Goal: Contribute content: Contribute content

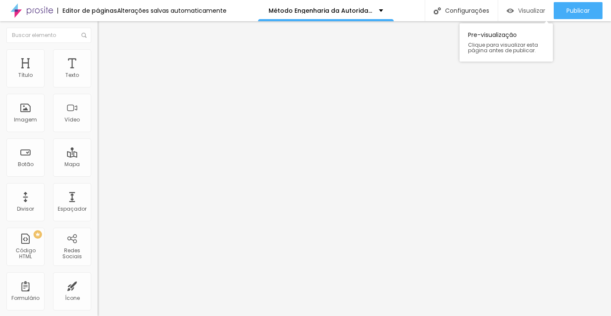
click at [533, 18] on div "Visualizar" at bounding box center [526, 10] width 39 height 17
click at [98, 58] on li "Avançado" at bounding box center [147, 62] width 98 height 8
click at [98, 58] on img at bounding box center [102, 62] width 8 height 8
click at [105, 50] on span "Conteúdo" at bounding box center [118, 46] width 26 height 7
click at [98, 80] on input "[URL][DOMAIN_NAME]" at bounding box center [149, 75] width 102 height 8
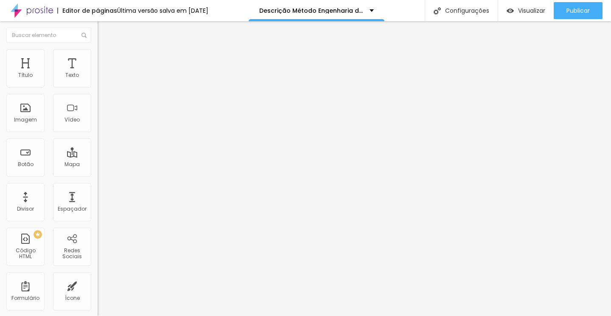
paste input "[URL][DOMAIN_NAME]"
type input "https://www.yhttps://www.youtube.com/watch?v=rotvv9cW5GMoutube.com/watch?v=YoK4…"
click at [105, 59] on span "Estilo" at bounding box center [111, 54] width 13 height 7
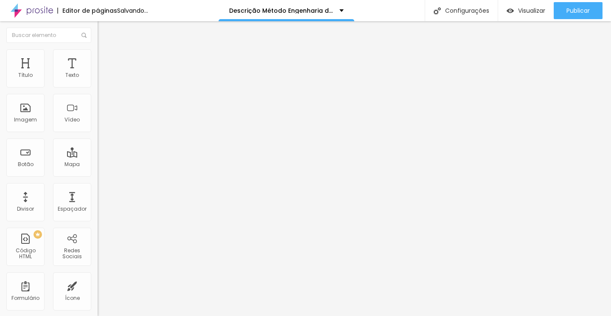
click at [105, 50] on span "Conteúdo" at bounding box center [118, 46] width 26 height 7
click at [98, 80] on input "https://www.youtube.com/watch?v=YoK4ighGuwU" at bounding box center [149, 75] width 102 height 8
paste input "rotvv9cW5GM"
type input "https://www.youtube.com/watch?v=rotvv9cW5GM"
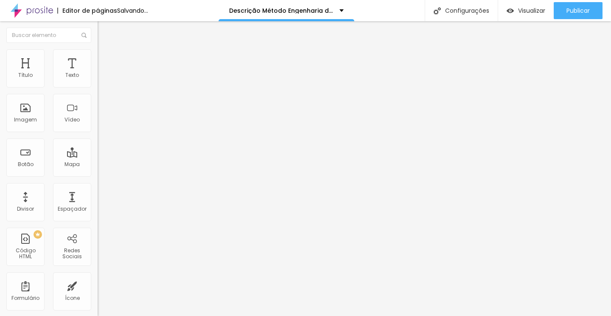
scroll to position [0, 0]
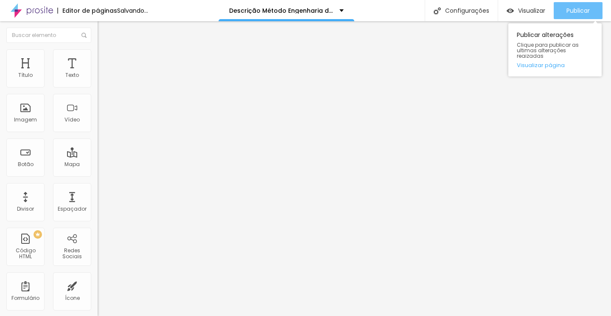
click at [569, 18] on div "Publicar" at bounding box center [578, 10] width 23 height 17
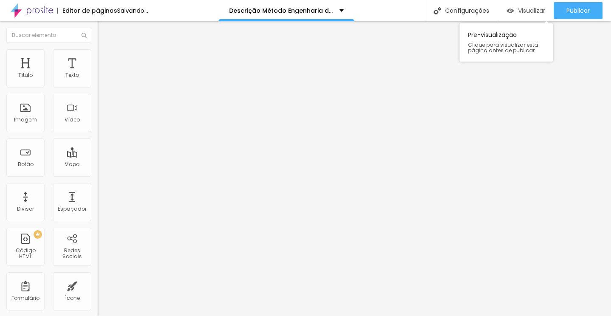
click at [531, 11] on span "Visualizar" at bounding box center [531, 10] width 27 height 7
click at [0, 0] on div "Editor de páginas Salvando... Descrição Método Engenharia da Autoridade Configu…" at bounding box center [305, 10] width 611 height 21
click at [524, 6] on div "Visualizar" at bounding box center [526, 10] width 39 height 17
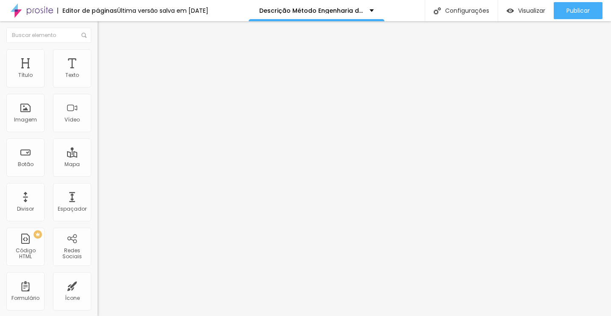
click at [98, 80] on input "[URL][DOMAIN_NAME]" at bounding box center [149, 75] width 102 height 8
paste input "rotvv9cW5GM"
type input "[URL][DOMAIN_NAME]"
click at [98, 56] on li "Estilo" at bounding box center [147, 53] width 98 height 8
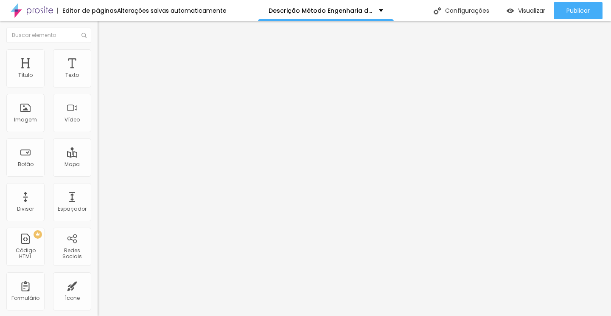
scroll to position [0, 0]
click at [98, 66] on li "Avançado" at bounding box center [147, 62] width 98 height 8
click at [105, 59] on span "Estilo" at bounding box center [111, 54] width 13 height 7
type input "92"
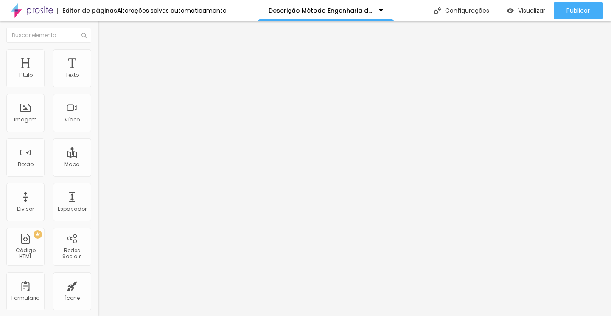
type input "90"
type input "84"
type input "83"
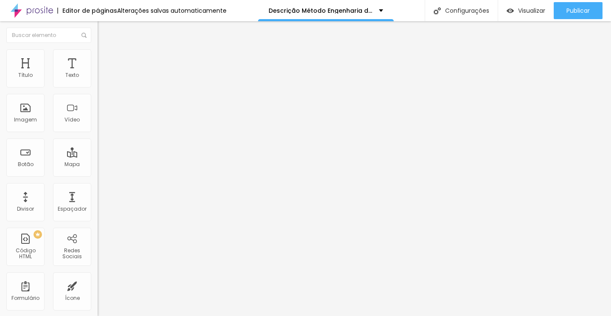
type input "83"
type input "82"
type input "81"
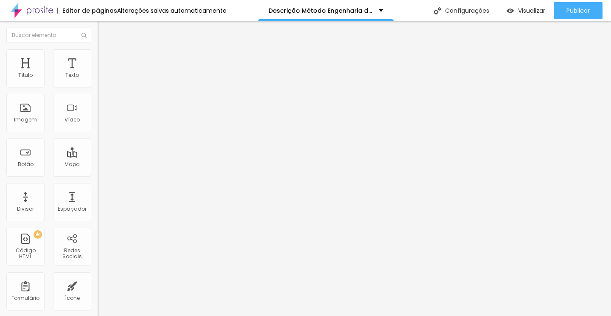
type input "80"
type input "79"
type input "78"
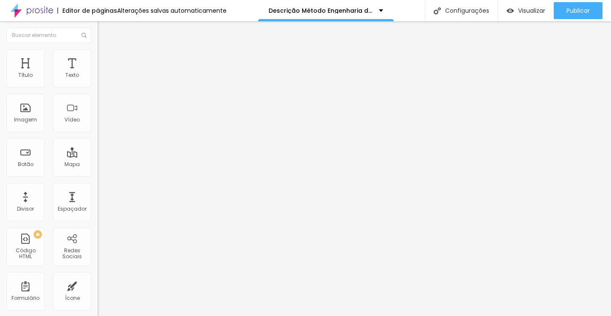
type input "78"
type input "77"
type input "76"
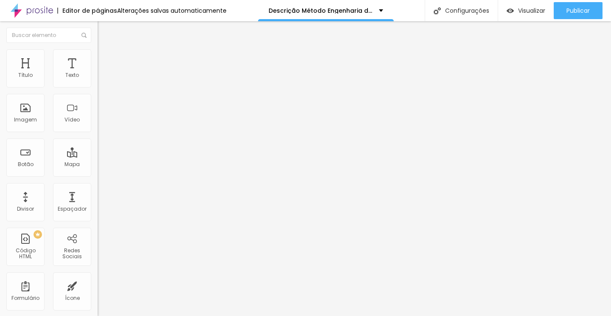
type input "75"
type input "74"
type input "73"
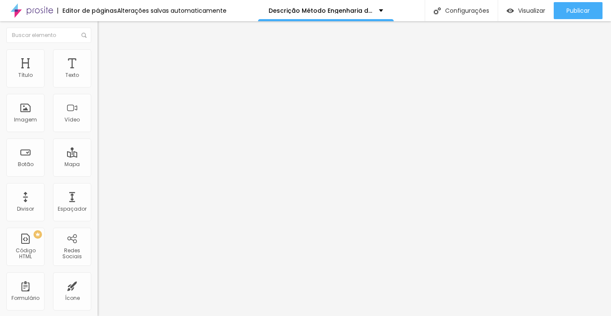
type input "73"
type input "72"
type input "71"
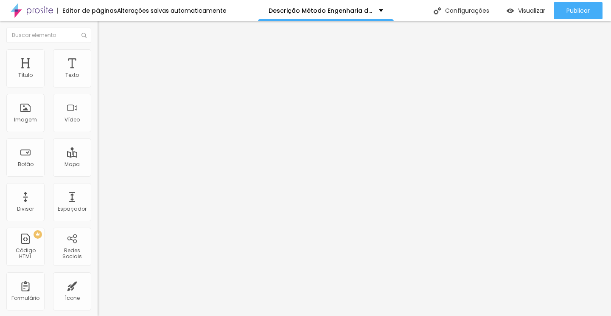
type input "70"
type input "69"
type input "68"
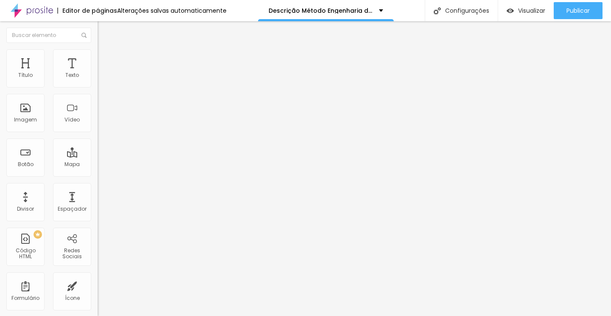
type input "68"
type input "66"
type input "65"
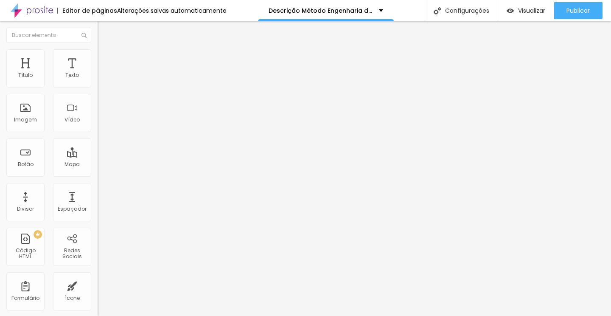
type input "64"
type input "63"
type input "62"
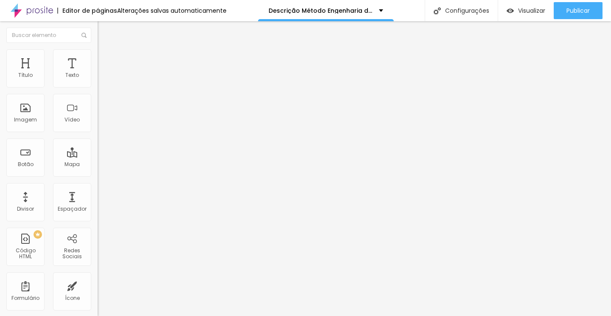
type input "62"
type input "61"
type input "60"
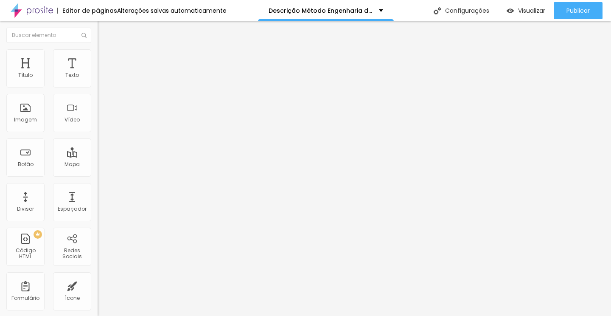
type input "59"
drag, startPoint x: 89, startPoint y: 92, endPoint x: 42, endPoint y: 91, distance: 47.1
type input "59"
click at [98, 87] on input "range" at bounding box center [125, 83] width 55 height 7
type input "69"
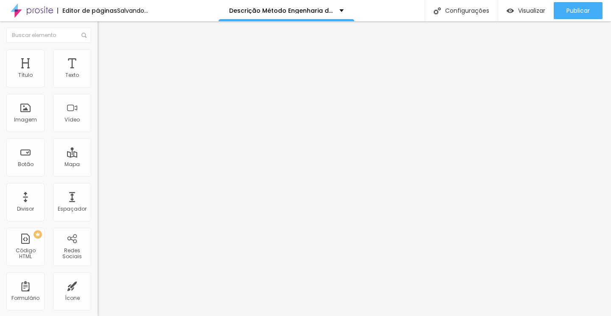
type input "69"
type input "76"
type input "96"
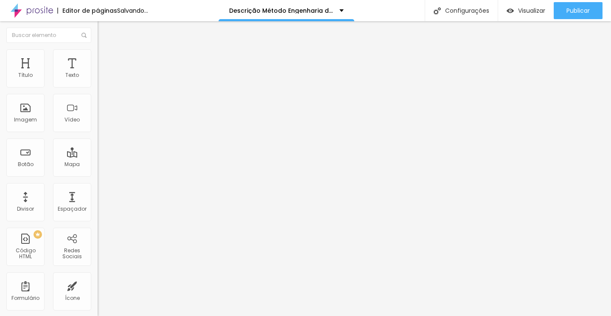
type input "100"
click at [105, 50] on span "Conteúdo" at bounding box center [118, 46] width 26 height 7
click at [98, 127] on span "9:16 Vertical 2" at bounding box center [115, 123] width 35 height 7
click at [98, 141] on div "Standard 4:3" at bounding box center [147, 138] width 98 height 5
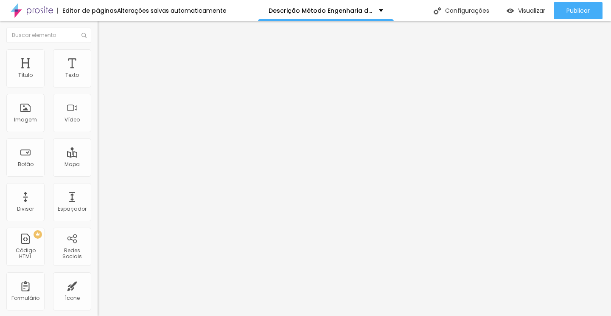
click at [98, 80] on input "https://www.youtube.com/watch?v=rotvv9cW5GM" at bounding box center [149, 75] width 102 height 8
click at [98, 87] on div "URL do vídeo https://www.youtube.com/watch?v=rotvv9cW5GM" at bounding box center [147, 76] width 98 height 21
click at [98, 137] on span "Wide" at bounding box center [104, 133] width 13 height 7
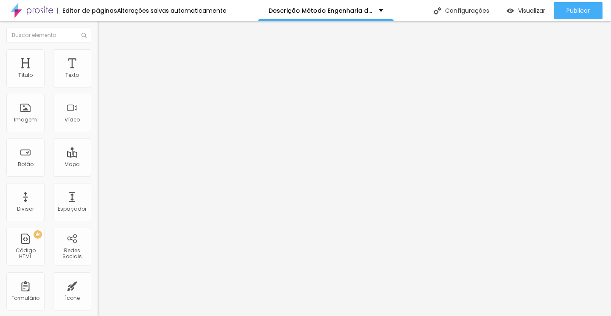
click at [105, 58] on span "Estilo" at bounding box center [111, 54] width 13 height 7
type input "88"
type input "85"
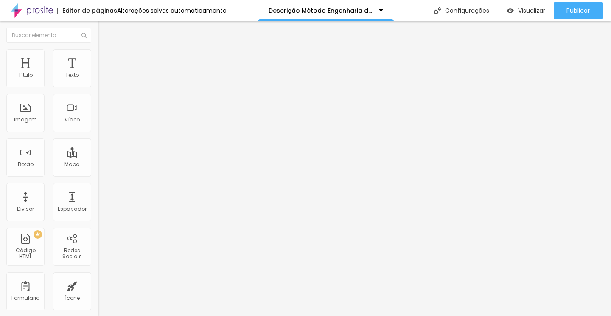
type input "83"
type input "81"
type input "79"
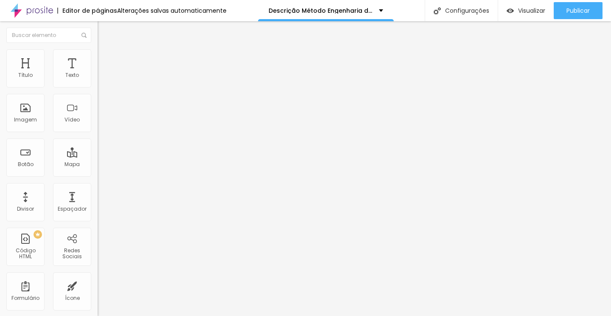
type input "79"
type input "78"
type input "76"
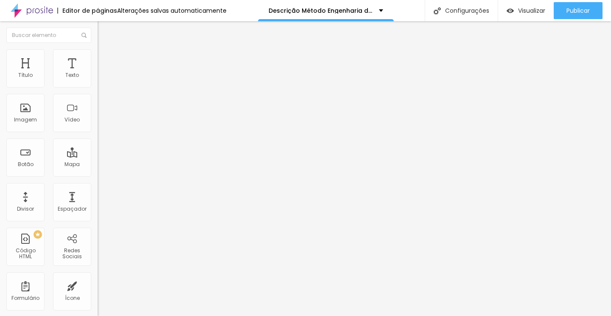
type input "75"
type input "74"
type input "82"
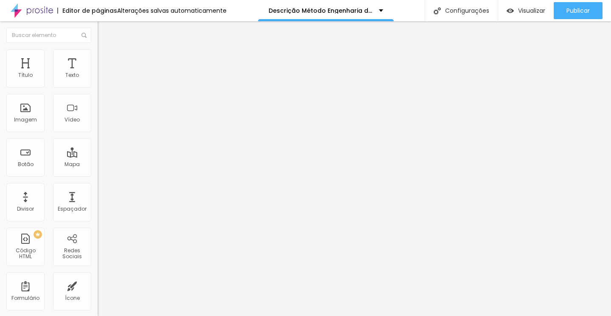
type input "82"
type input "83"
type input "84"
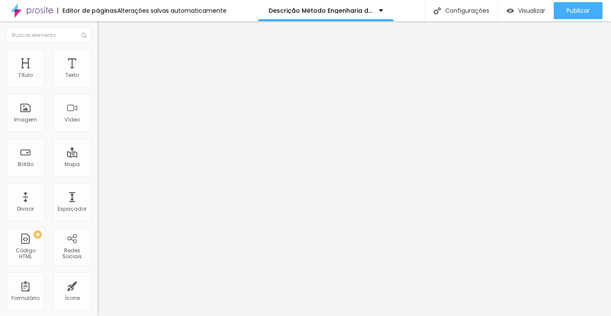
type input "85"
type input "86"
type input "87"
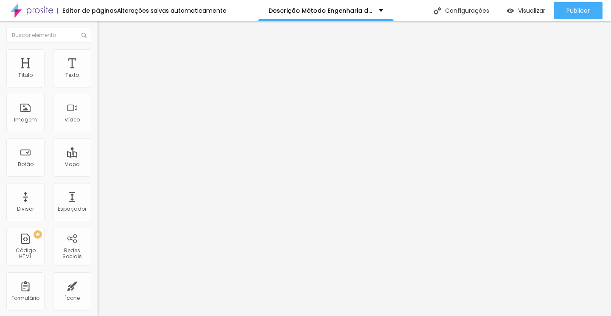
type input "87"
type input "88"
type input "89"
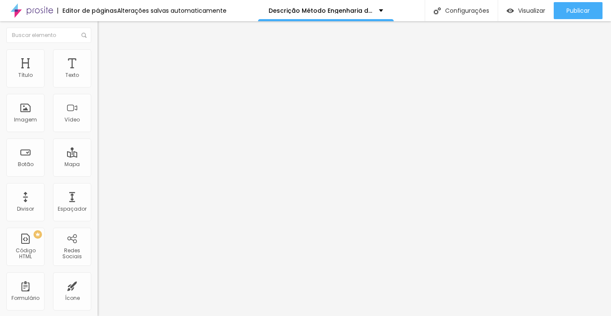
type input "91"
type input "93"
type input "95"
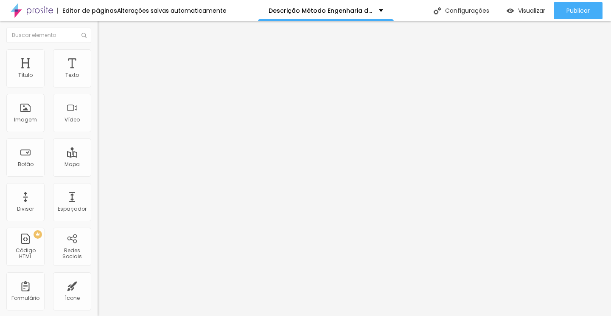
type input "95"
type input "97"
type input "99"
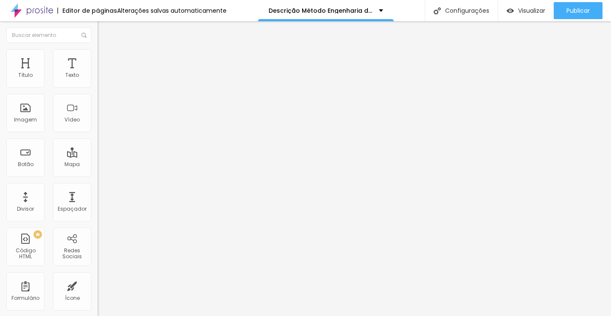
type input "100"
drag, startPoint x: 89, startPoint y: 93, endPoint x: 111, endPoint y: 92, distance: 22.1
click at [111, 87] on input "range" at bounding box center [125, 83] width 55 height 7
click at [98, 80] on input "https://www.youtube.com/watch?v=YoK4ighGuwU" at bounding box center [149, 75] width 102 height 8
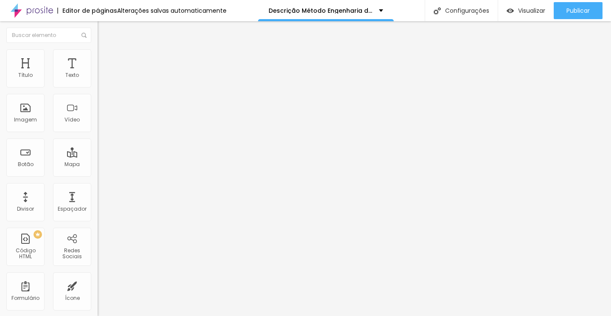
paste input "rotvv9cW5GM"
type input "https://www.youtube.com/watch?v=rotvv9cW5GM"
click at [98, 127] on span "9:16 Vertical 2" at bounding box center [115, 123] width 35 height 7
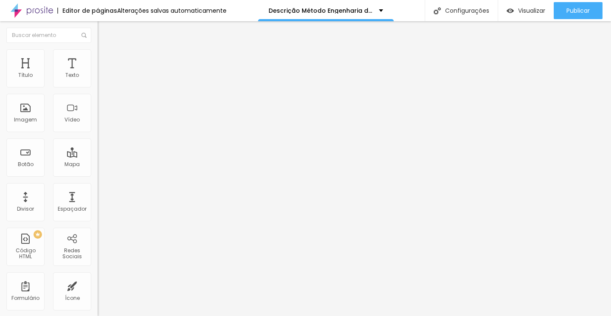
click at [98, 137] on span "Wide" at bounding box center [104, 133] width 13 height 7
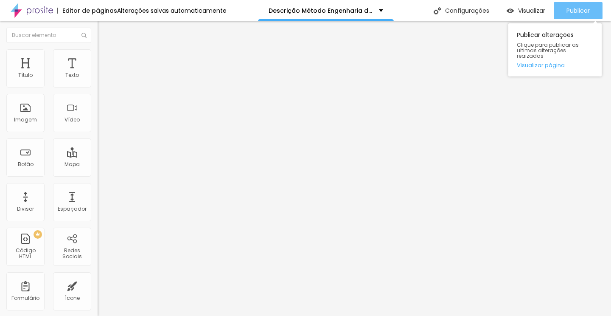
click at [590, 12] on button "Publicar" at bounding box center [578, 10] width 49 height 17
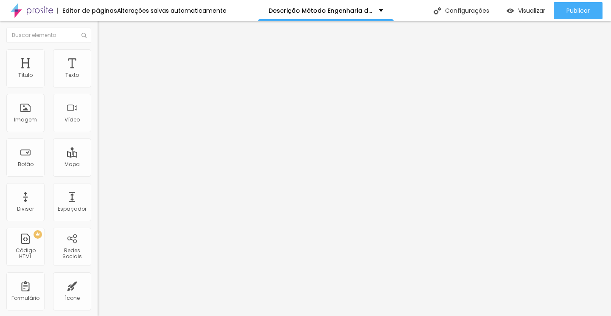
click at [98, 80] on input "https://www.youtube.com/watch?v=rotvv9cW5GM" at bounding box center [149, 75] width 102 height 8
paste input "mmW5O0_OTaw"
type input "https://www.youtube.com/watch?v=mmW5O0_OTaw"
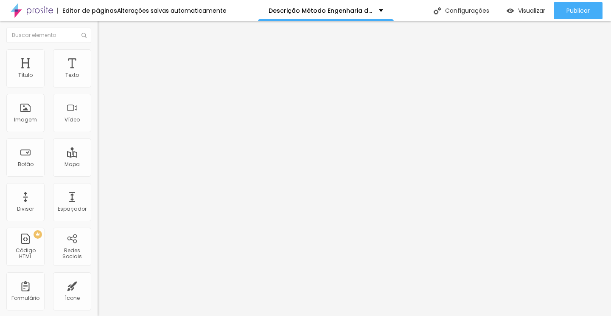
click at [105, 61] on span "Avançado" at bounding box center [119, 63] width 28 height 7
click at [105, 59] on span "Estilo" at bounding box center [111, 54] width 13 height 7
click at [105, 50] on span "Conteúdo" at bounding box center [118, 46] width 26 height 7
click at [105, 58] on span "Estilo" at bounding box center [111, 54] width 13 height 7
click at [105, 60] on span "Avançado" at bounding box center [119, 63] width 28 height 7
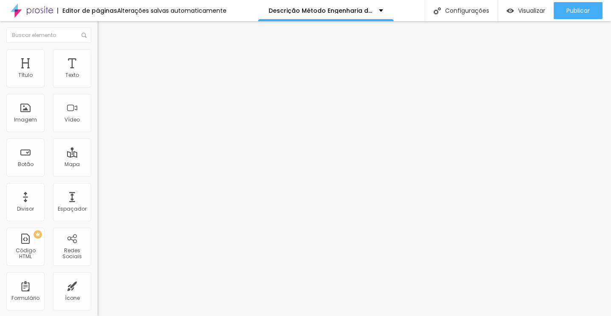
click at [98, 49] on li "Conteúdo" at bounding box center [147, 45] width 98 height 8
click at [105, 59] on span "Estilo" at bounding box center [111, 54] width 13 height 7
type input "39"
type input "46"
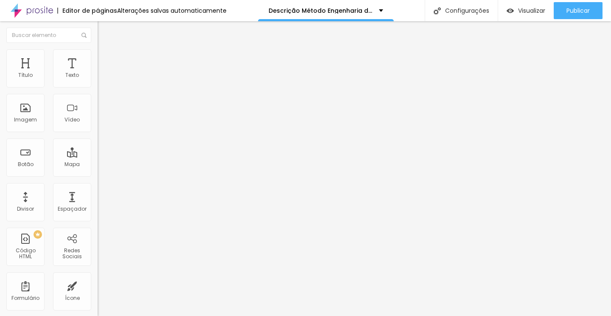
type input "46"
type input "63"
type input "76"
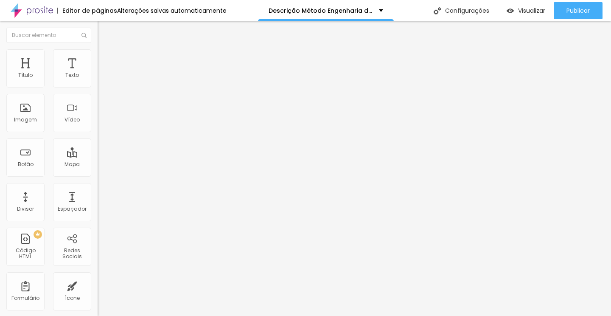
type input "90"
type input "100"
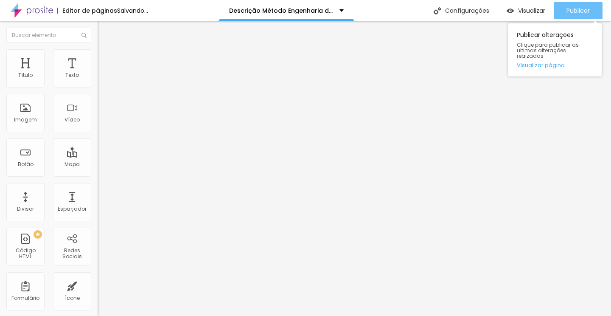
click at [563, 8] on button "Publicar" at bounding box center [578, 10] width 49 height 17
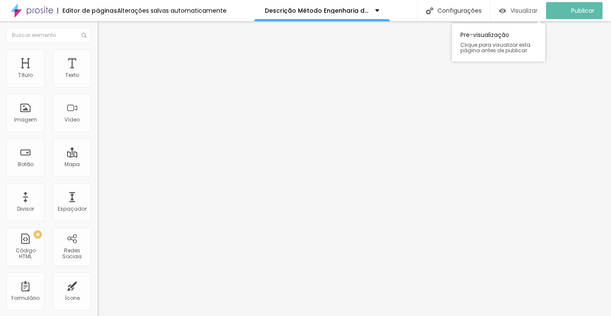
click at [528, 11] on span "Visualizar" at bounding box center [524, 10] width 27 height 7
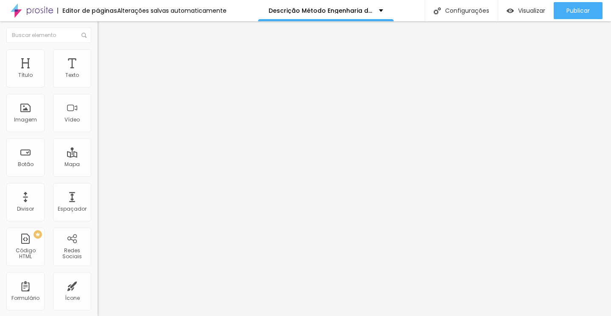
click at [105, 60] on span "Avançado" at bounding box center [119, 63] width 28 height 7
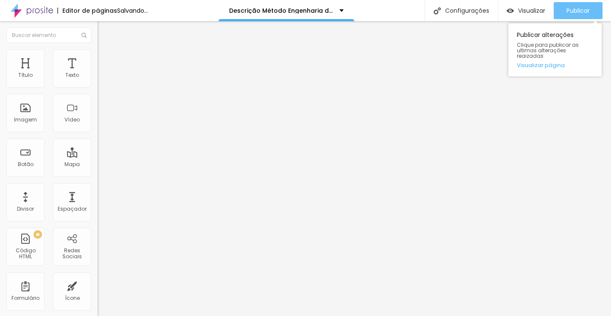
click at [569, 16] on div "Publicar" at bounding box center [578, 10] width 23 height 17
click at [562, 7] on button "Publicar" at bounding box center [578, 10] width 49 height 17
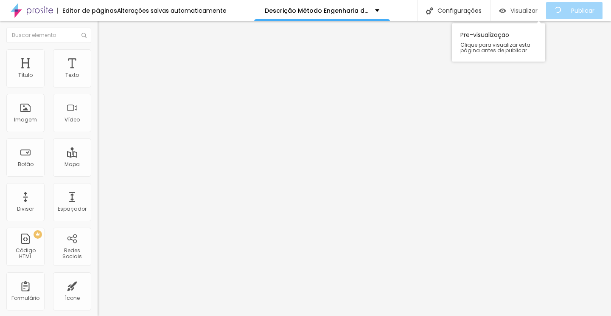
click at [538, 11] on span "Visualizar" at bounding box center [524, 10] width 27 height 7
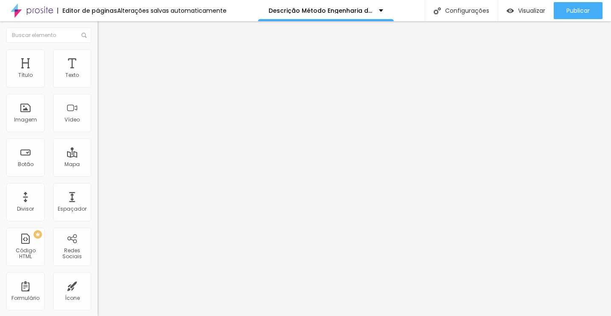
click at [105, 59] on span "Estilo" at bounding box center [111, 54] width 13 height 7
type input "44"
type input "45"
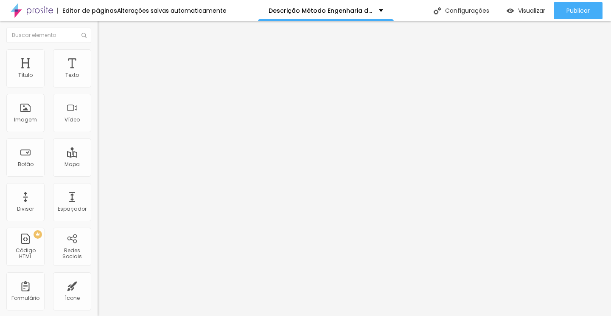
type input "46"
type input "47"
type input "48"
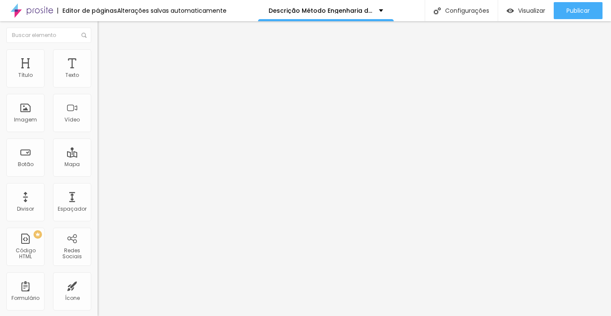
type input "48"
type input "49"
type input "50"
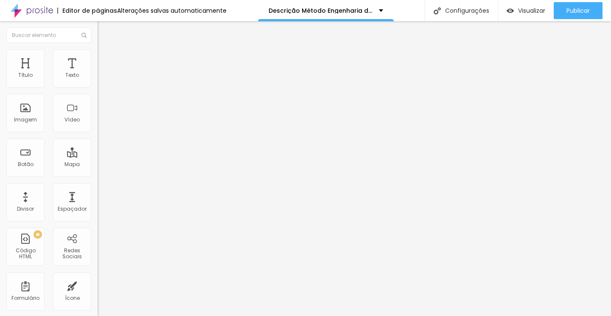
type input "51"
type input "52"
type input "53"
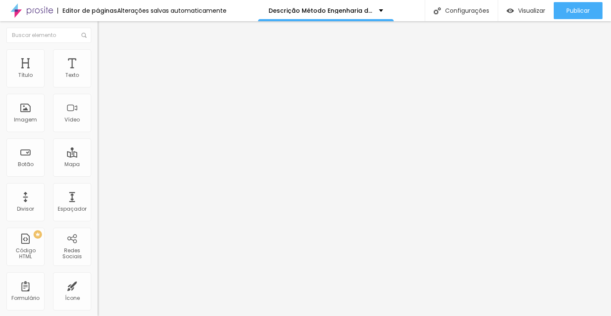
type input "53"
type input "54"
type input "55"
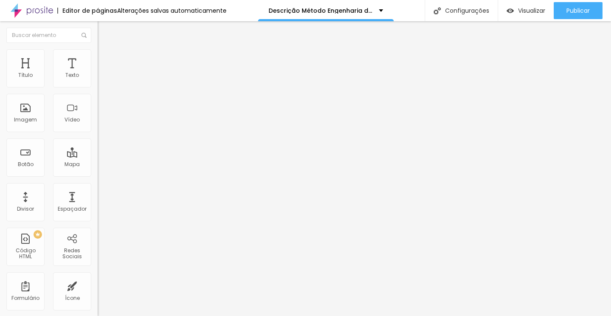
type input "56"
type input "57"
type input "58"
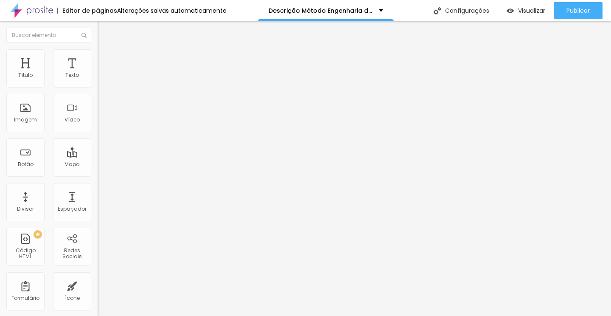
type input "58"
type input "59"
type input "60"
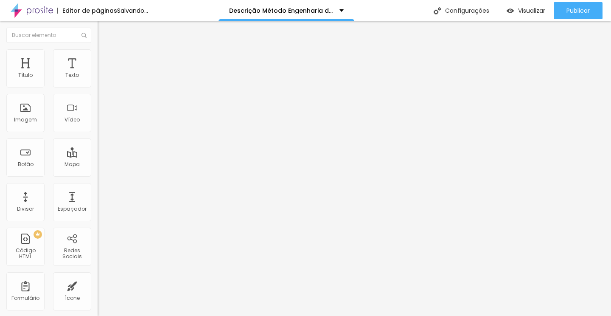
drag, startPoint x: 21, startPoint y: 92, endPoint x: 42, endPoint y: 92, distance: 21.7
click at [98, 87] on input "range" at bounding box center [125, 83] width 55 height 7
click at [105, 59] on span "Estilo" at bounding box center [111, 54] width 13 height 7
type input "41"
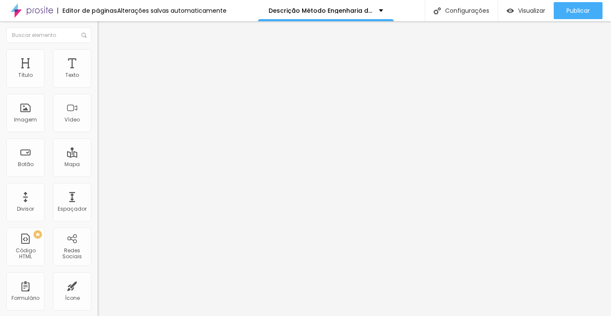
type input "42"
type input "43"
type input "44"
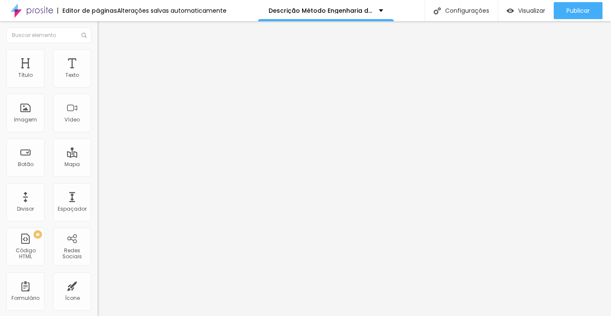
type input "44"
type input "45"
type input "46"
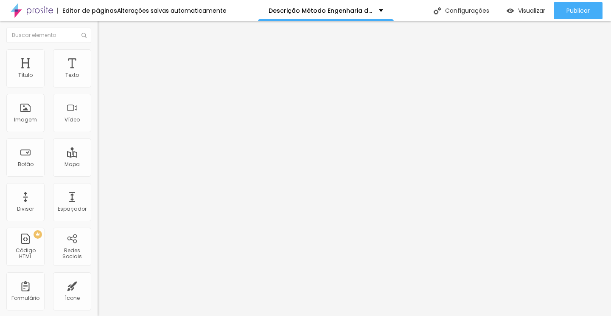
type input "47"
type input "48"
type input "49"
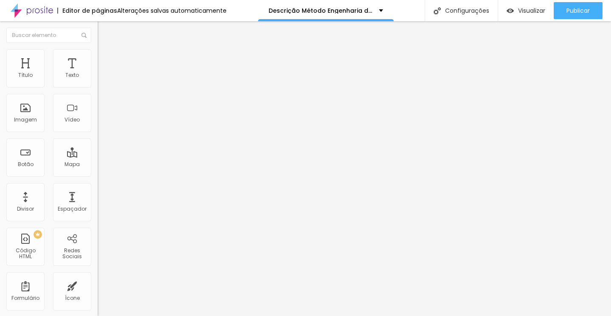
type input "49"
type input "50"
type input "51"
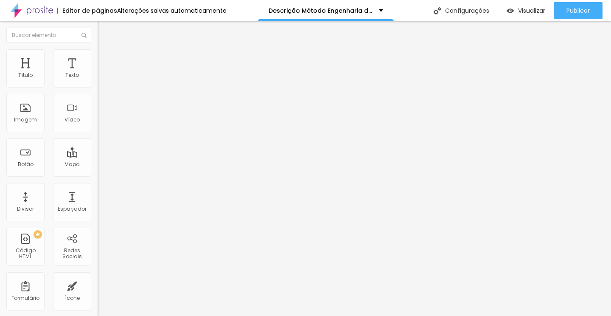
type input "52"
type input "53"
type input "54"
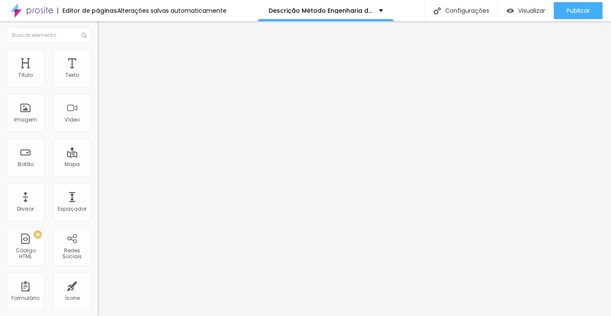
type input "54"
type input "55"
type input "56"
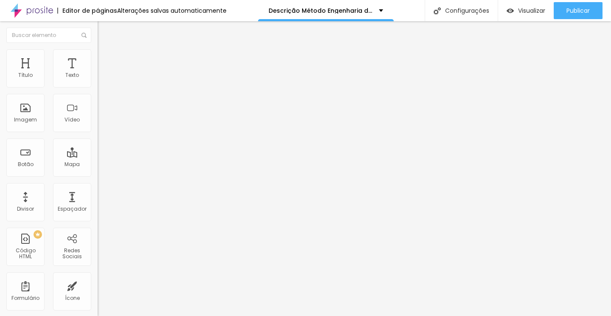
type input "57"
type input "58"
type input "59"
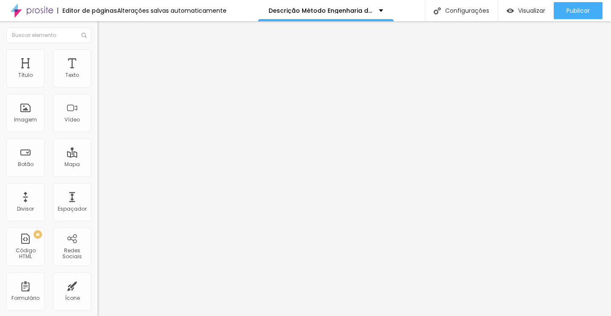
type input "59"
type input "60"
drag, startPoint x: 21, startPoint y: 91, endPoint x: 42, endPoint y: 92, distance: 21.2
type input "60"
click at [98, 87] on input "range" at bounding box center [125, 83] width 55 height 7
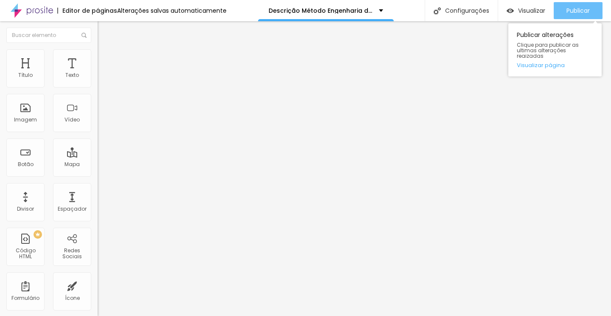
click at [570, 10] on span "Publicar" at bounding box center [578, 10] width 23 height 7
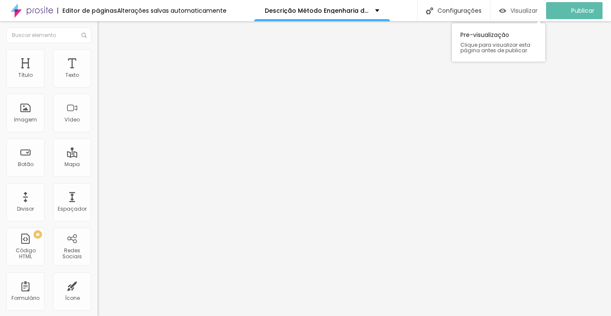
click at [546, 4] on button "Visualizar" at bounding box center [519, 10] width 56 height 17
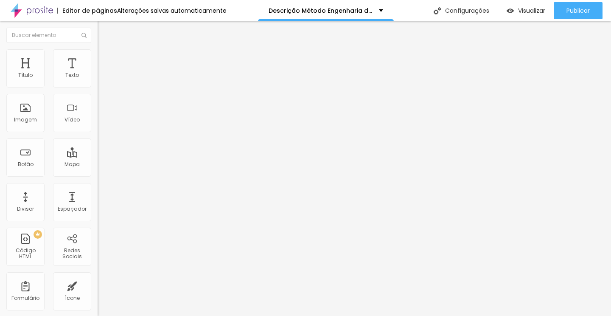
click at [98, 58] on img at bounding box center [102, 60] width 8 height 8
click at [98, 65] on li "Avançado" at bounding box center [147, 69] width 98 height 8
type input "30"
type input "28"
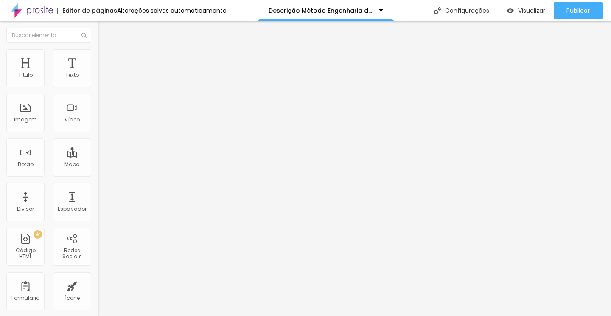
drag, startPoint x: 38, startPoint y: 108, endPoint x: 31, endPoint y: 107, distance: 7.2
click at [98, 292] on input "range" at bounding box center [125, 295] width 55 height 7
drag, startPoint x: 25, startPoint y: 90, endPoint x: 30, endPoint y: 90, distance: 5.5
click at [98, 171] on input "range" at bounding box center [125, 174] width 55 height 7
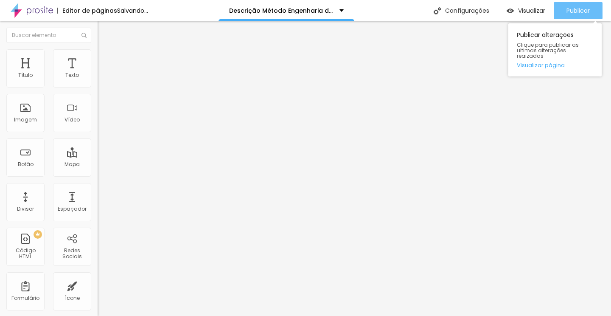
click at [579, 14] on span "Publicar" at bounding box center [578, 10] width 23 height 7
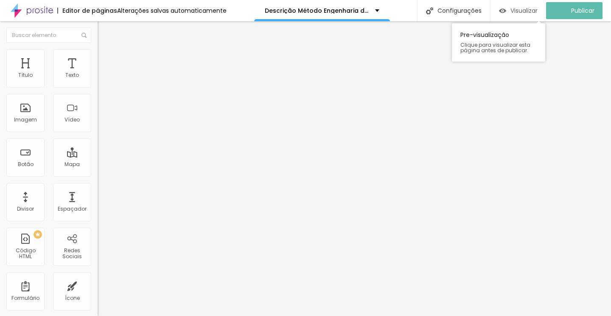
click at [534, 10] on span "Visualizar" at bounding box center [524, 10] width 27 height 7
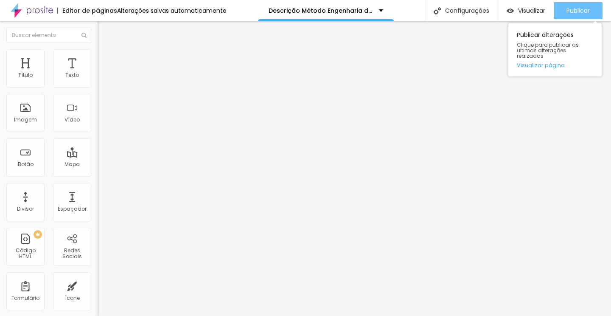
click at [574, 7] on span "Publicar" at bounding box center [578, 10] width 23 height 7
